Goal: Task Accomplishment & Management: Manage account settings

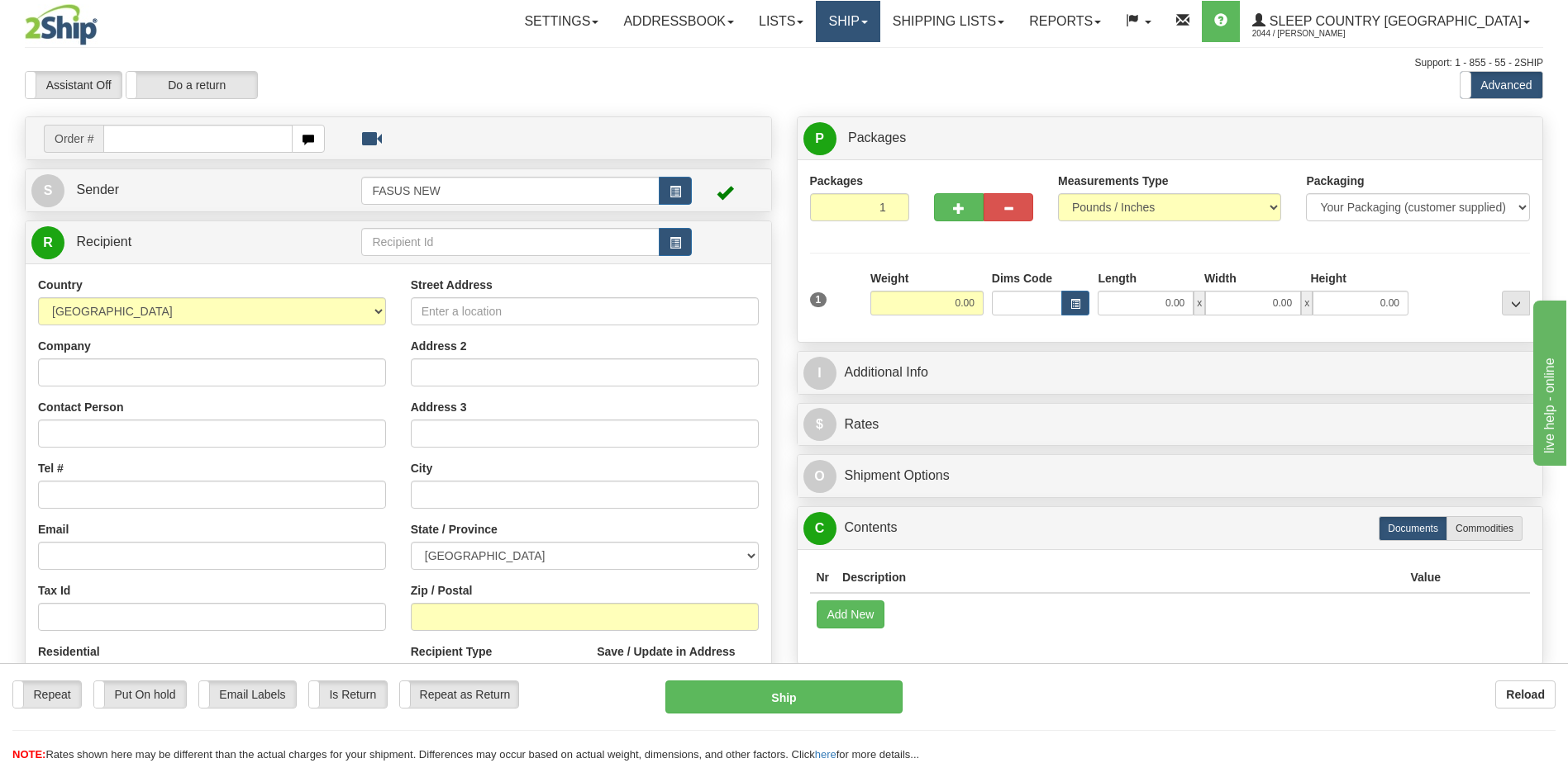
click at [879, 26] on link "Ship" at bounding box center [847, 21] width 64 height 42
click at [863, 81] on span "OnHold / Order Queue" at bounding box center [805, 79] width 117 height 13
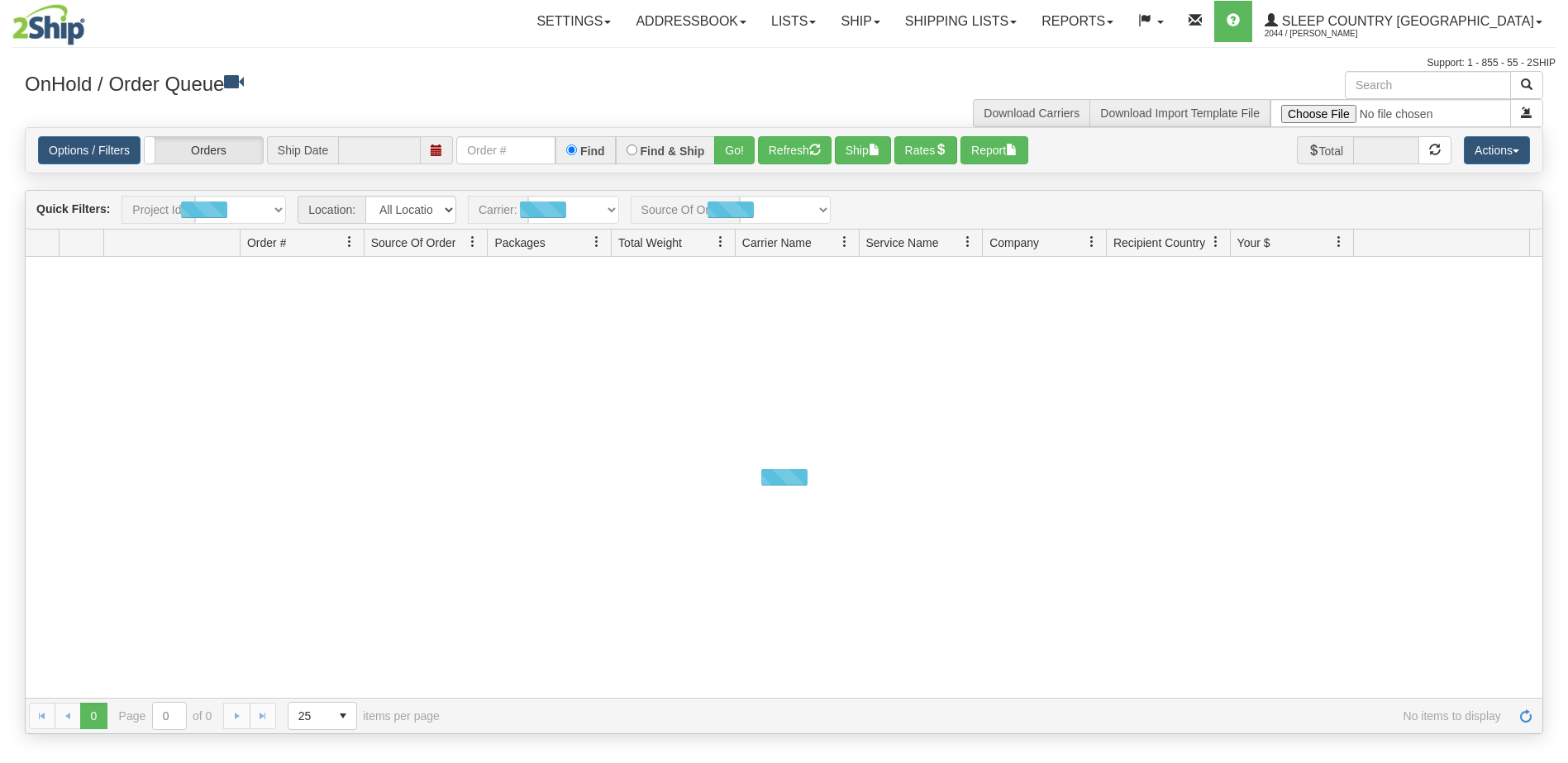
type input "[DATE]"
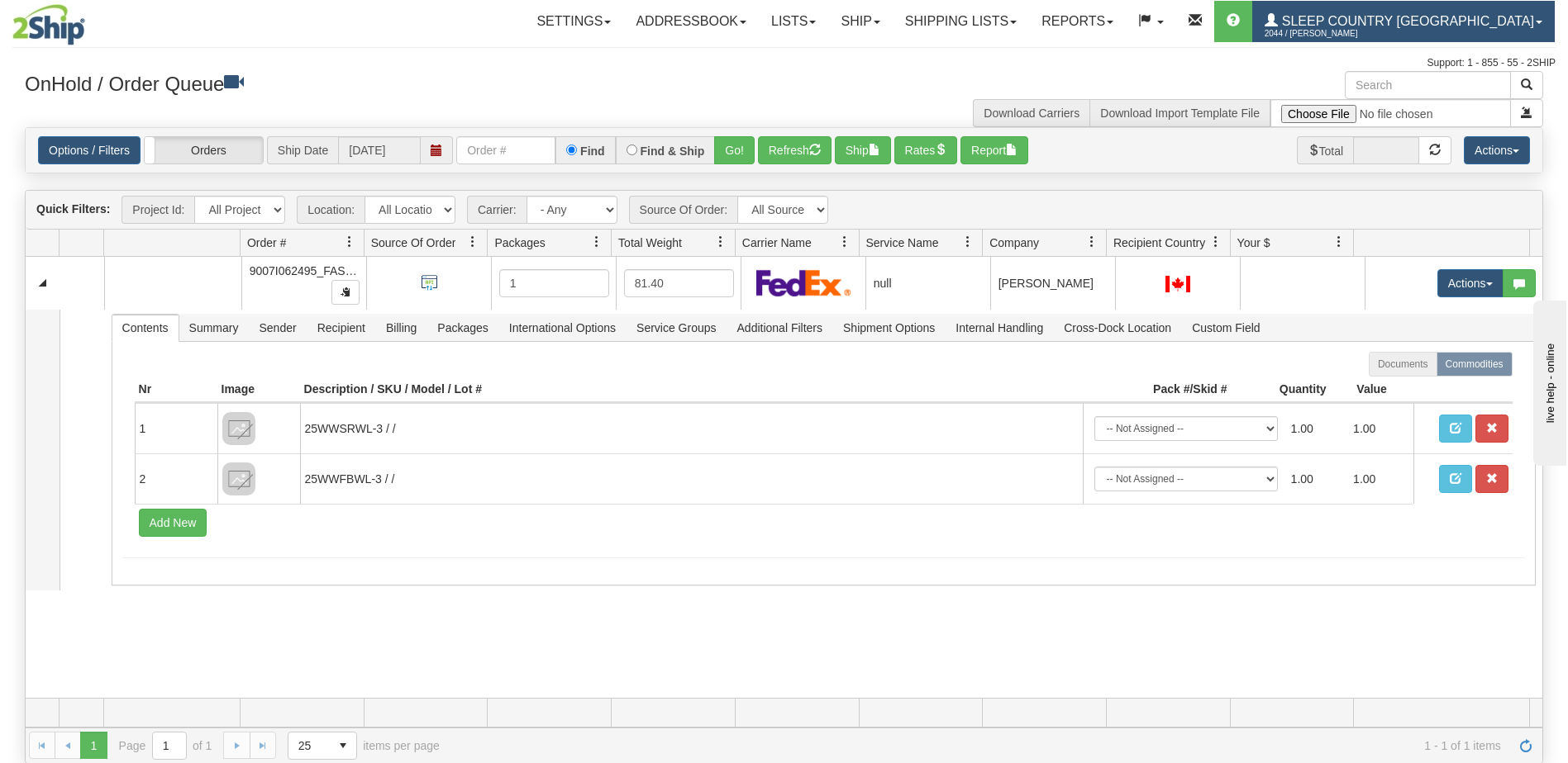
click at [1450, 18] on span "Sleep Country [GEOGRAPHIC_DATA]" at bounding box center [1405, 21] width 256 height 14
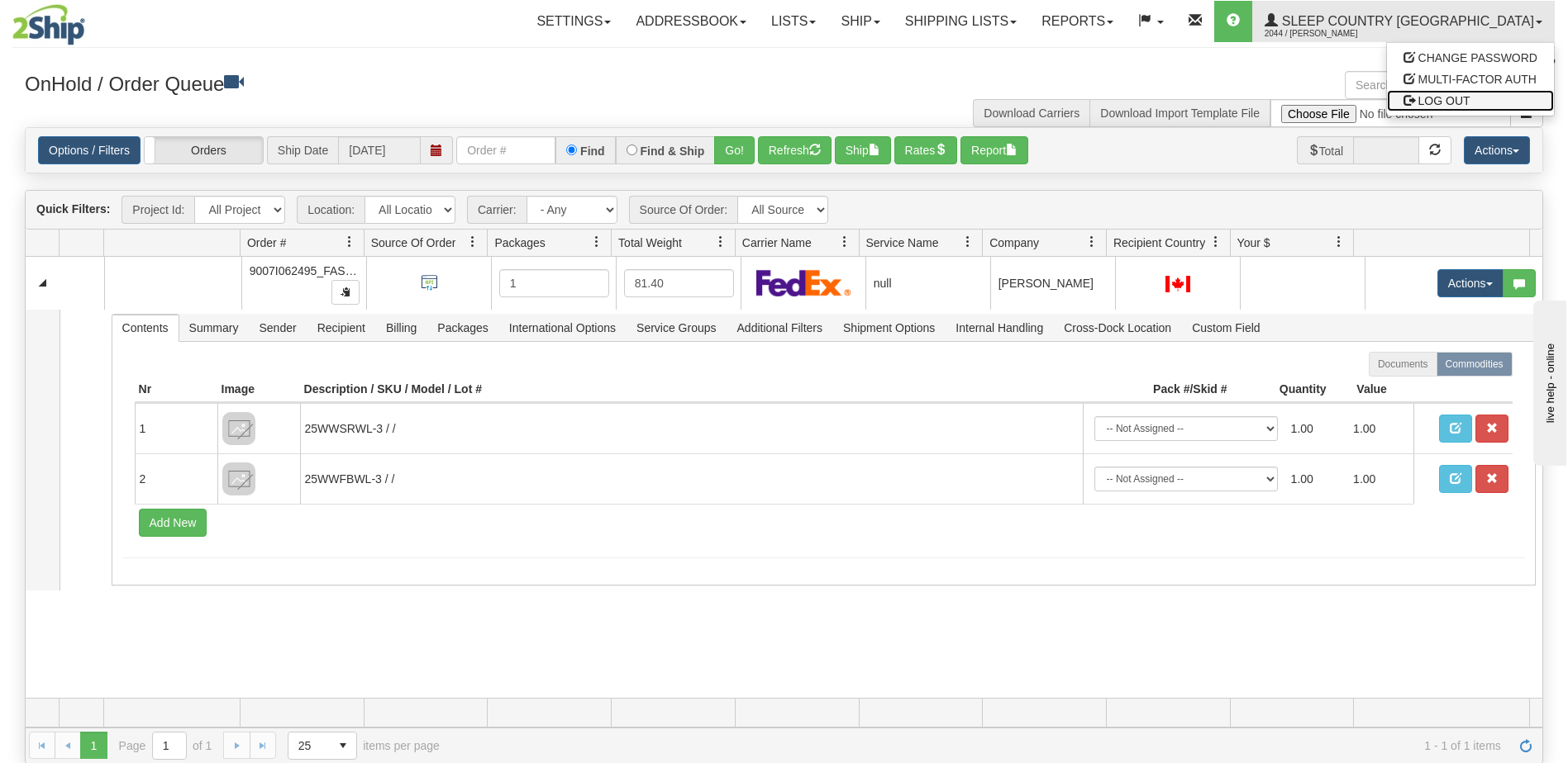
click at [1451, 103] on span "LOG OUT" at bounding box center [1443, 101] width 52 height 13
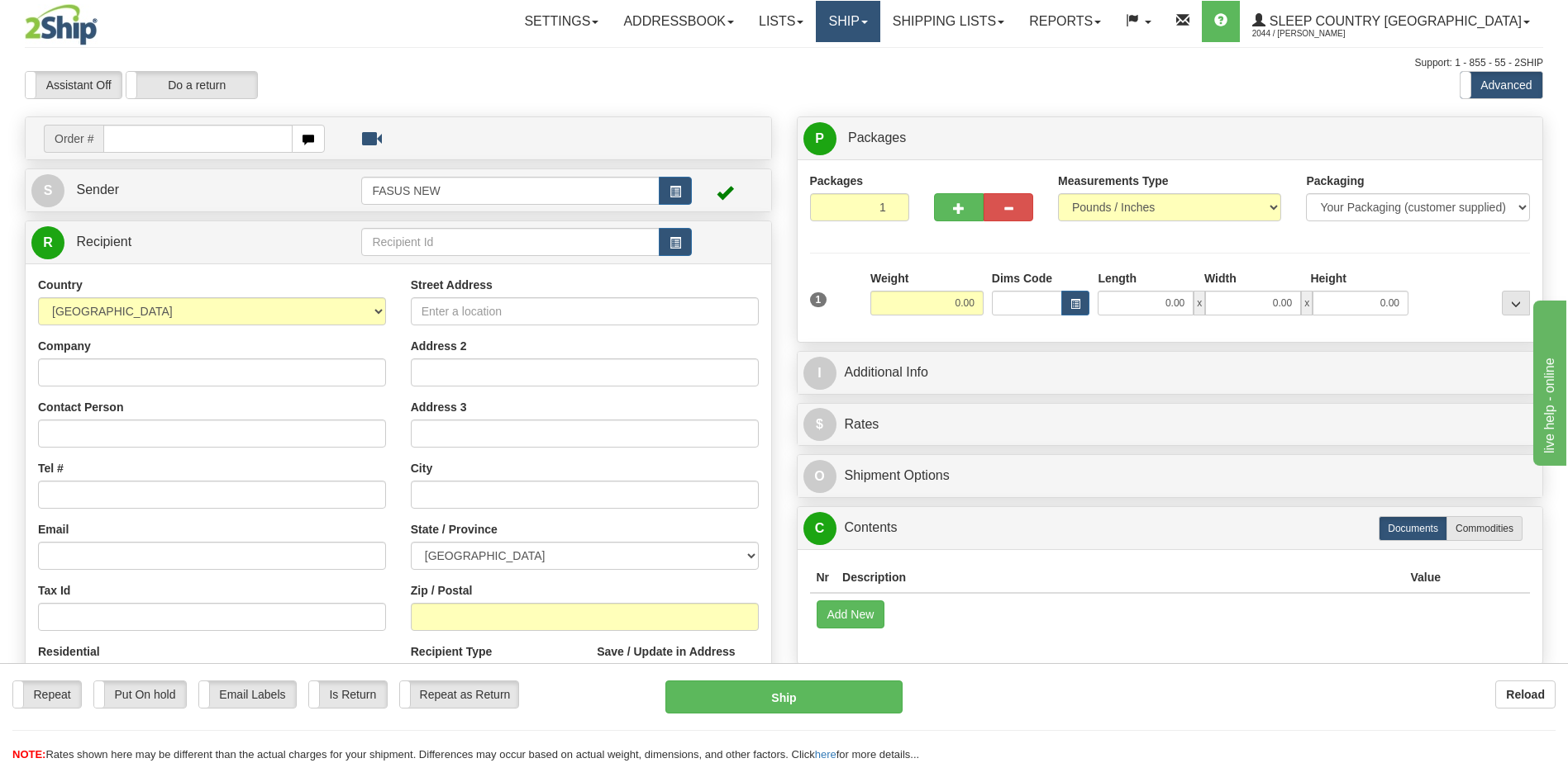
click at [867, 20] on span at bounding box center [864, 22] width 6 height 4
click at [863, 81] on span "OnHold / Order Queue" at bounding box center [805, 79] width 117 height 13
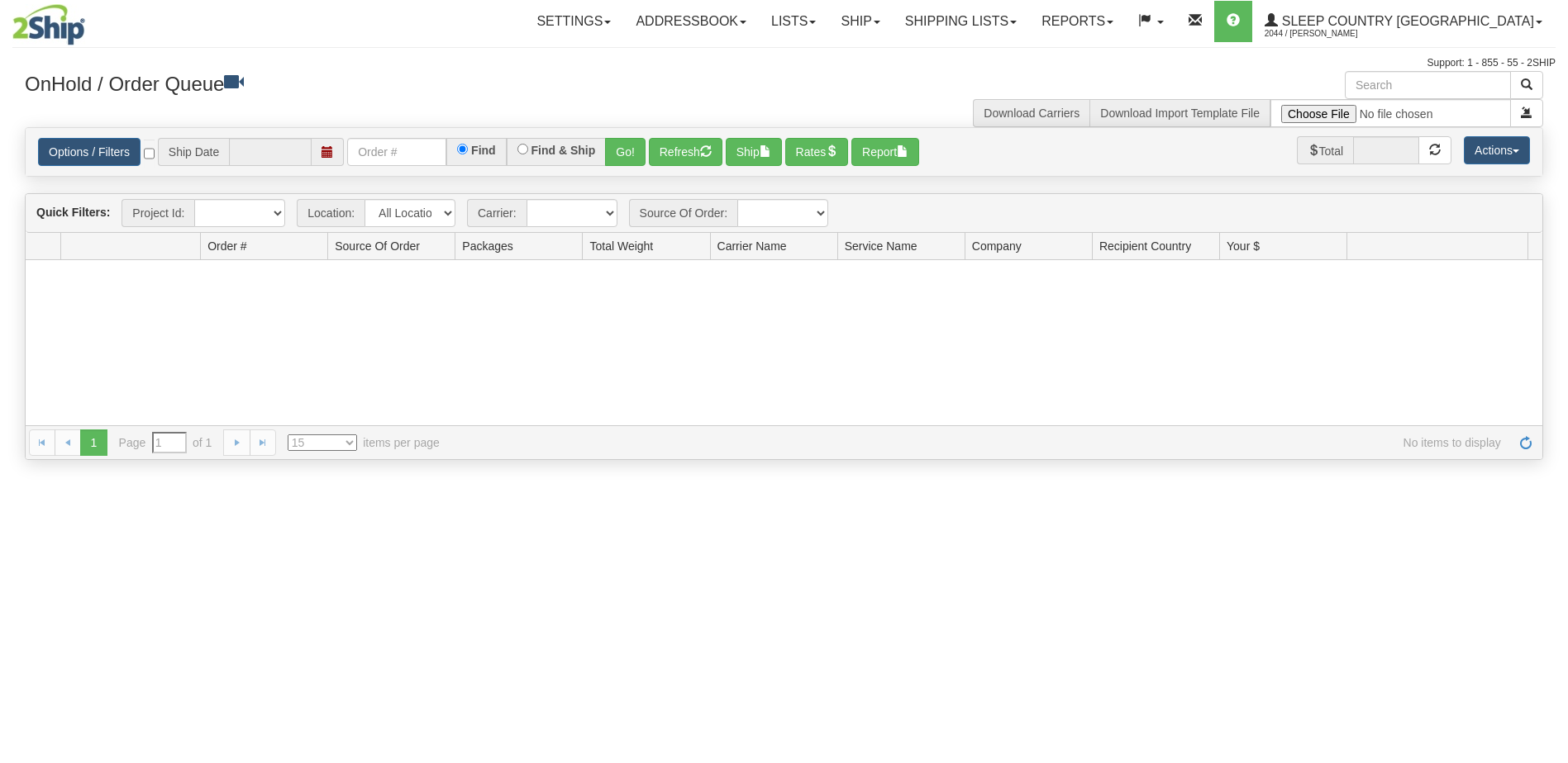
type input "[DATE]"
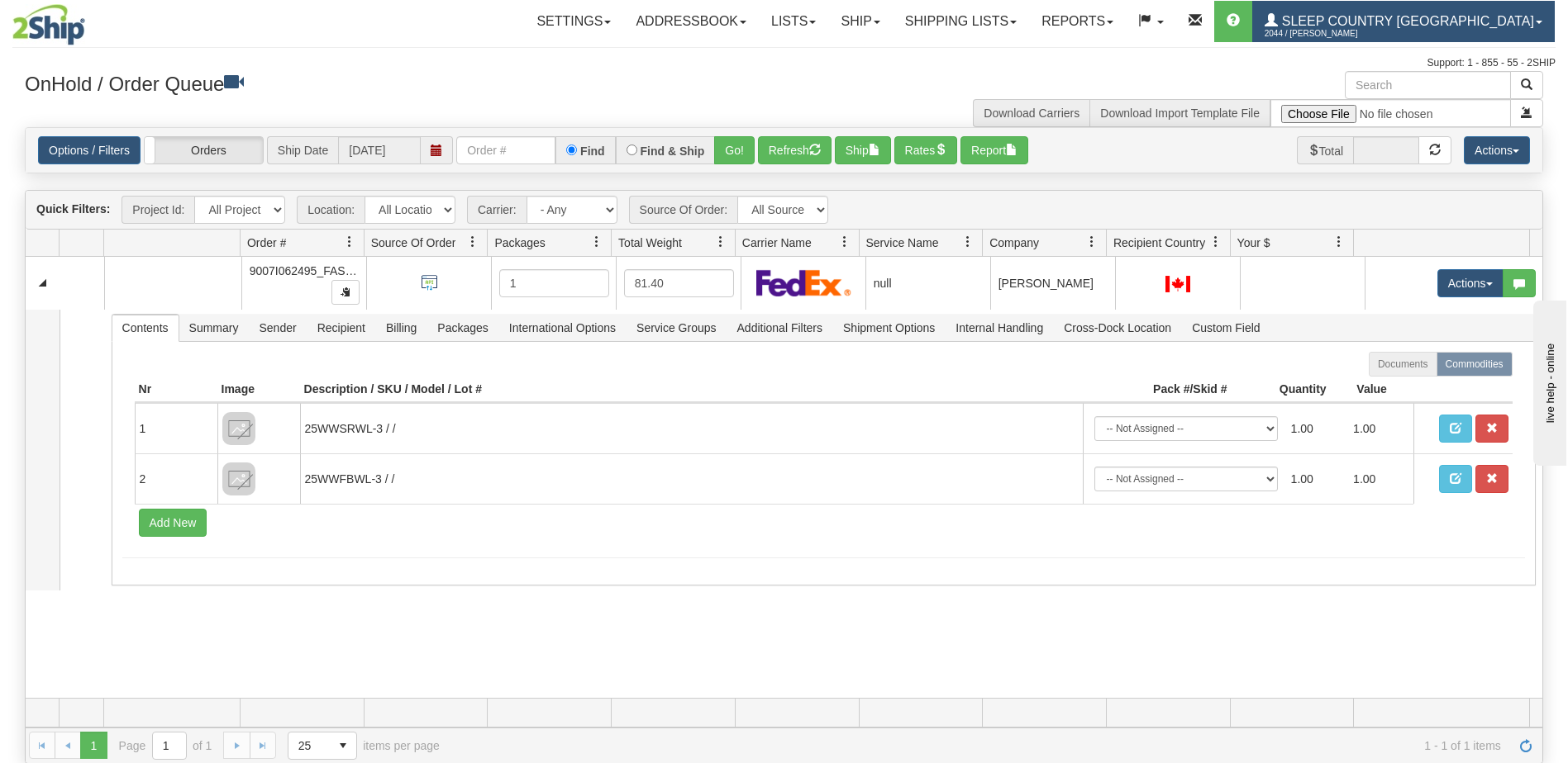
click at [1425, 19] on span "Sleep Country [GEOGRAPHIC_DATA]" at bounding box center [1405, 21] width 256 height 14
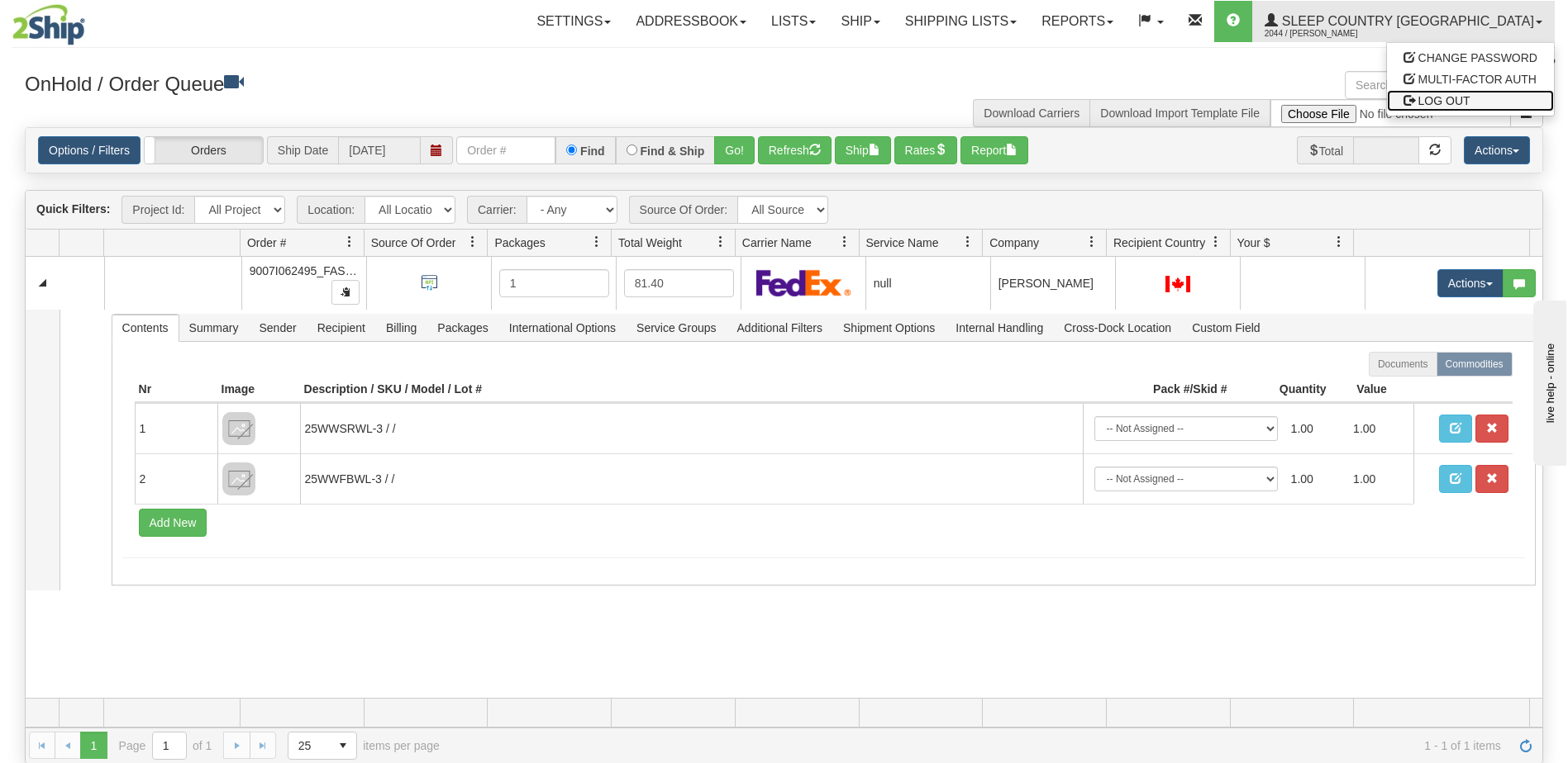
click at [1462, 100] on span "LOG OUT" at bounding box center [1443, 101] width 52 height 13
